Goal: Transaction & Acquisition: Obtain resource

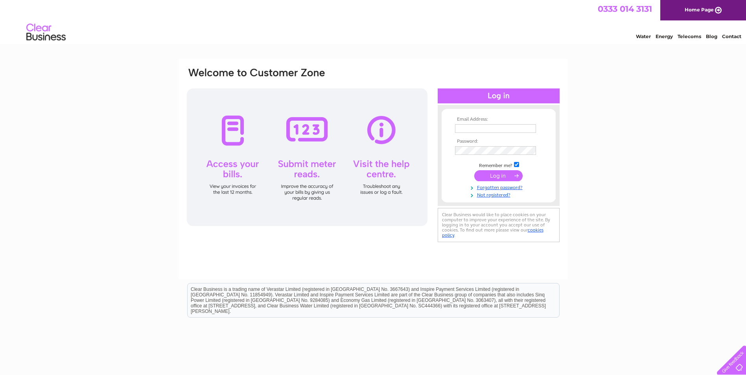
type input "steve.adam@jtcfurnituregroup.com"
click at [512, 175] on input "submit" at bounding box center [498, 175] width 48 height 11
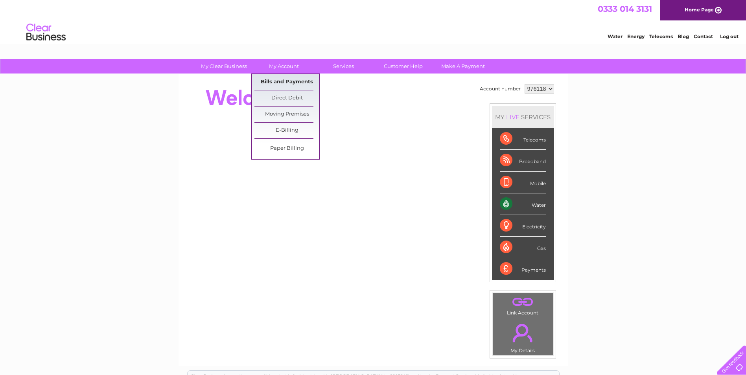
click at [291, 79] on link "Bills and Payments" at bounding box center [286, 82] width 65 height 16
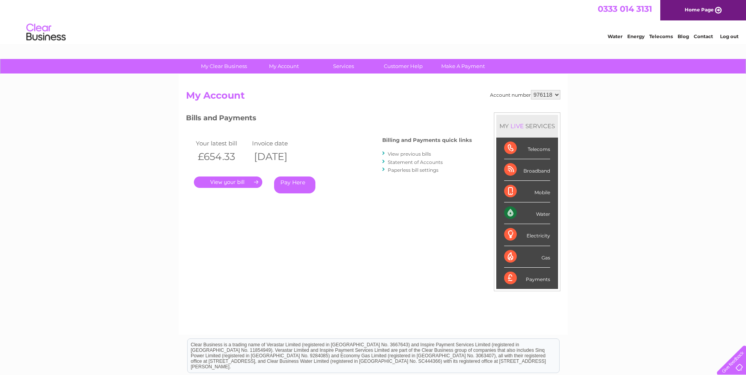
click at [233, 181] on link "." at bounding box center [228, 182] width 68 height 11
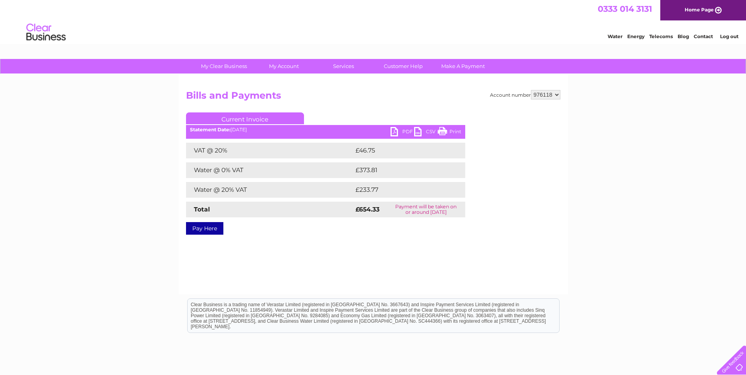
click at [396, 128] on link "PDF" at bounding box center [402, 132] width 24 height 11
click at [358, 22] on div "Water Energy Telecoms Blog Contact Log out" at bounding box center [373, 33] width 746 height 26
